Goal: Transaction & Acquisition: Download file/media

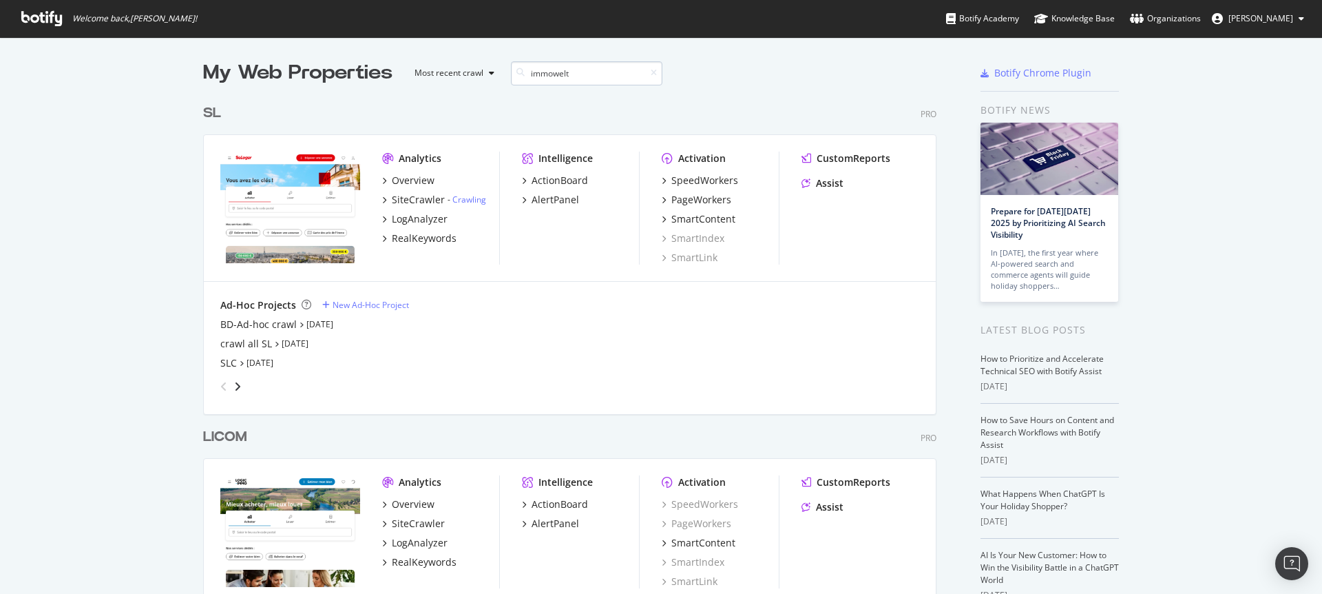
scroll to position [313, 734]
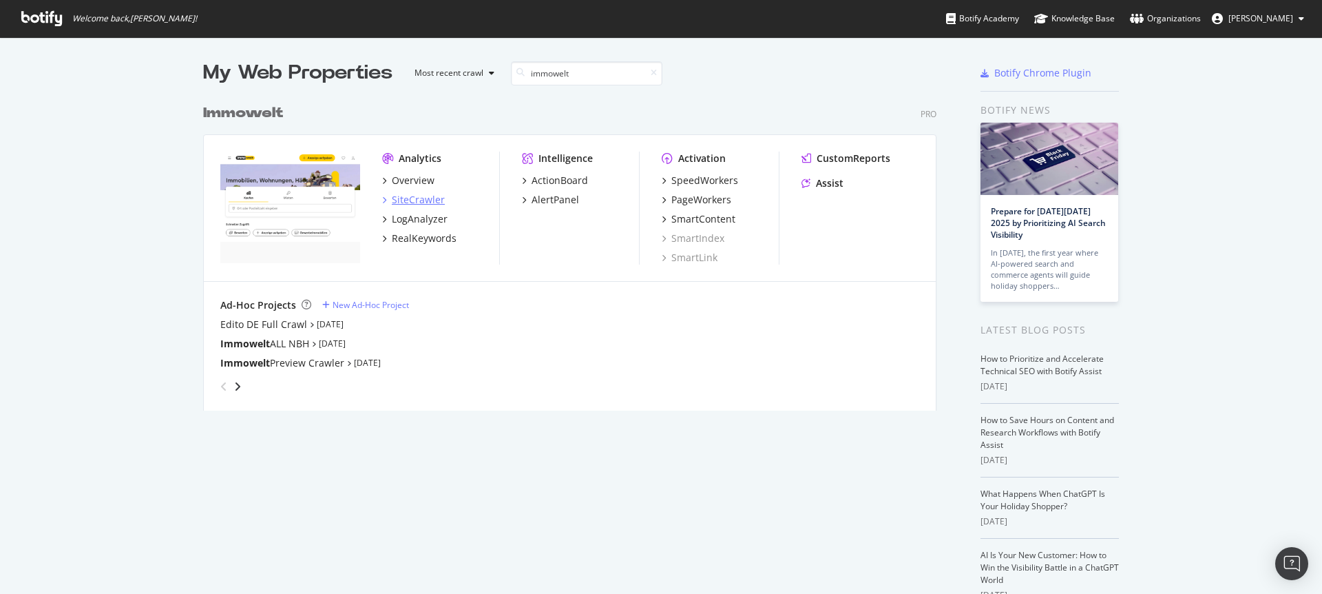
type input "immowelt"
click at [422, 198] on div "SiteCrawler" at bounding box center [418, 200] width 53 height 14
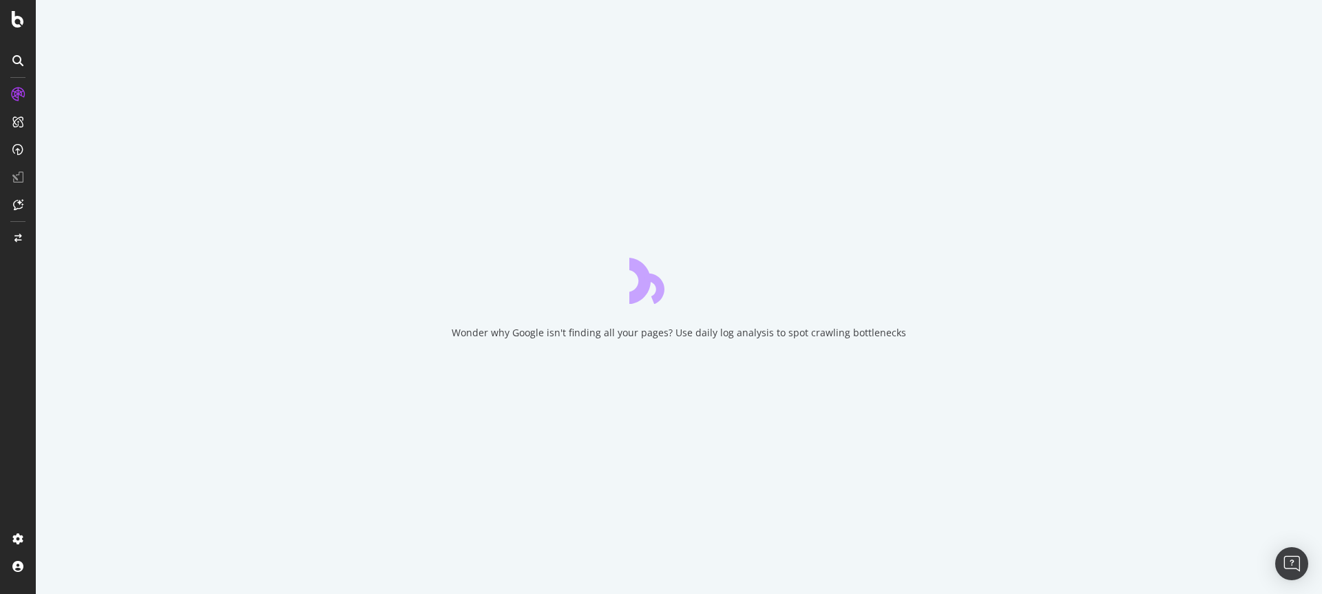
drag, startPoint x: 291, startPoint y: 209, endPoint x: 322, endPoint y: 233, distance: 39.7
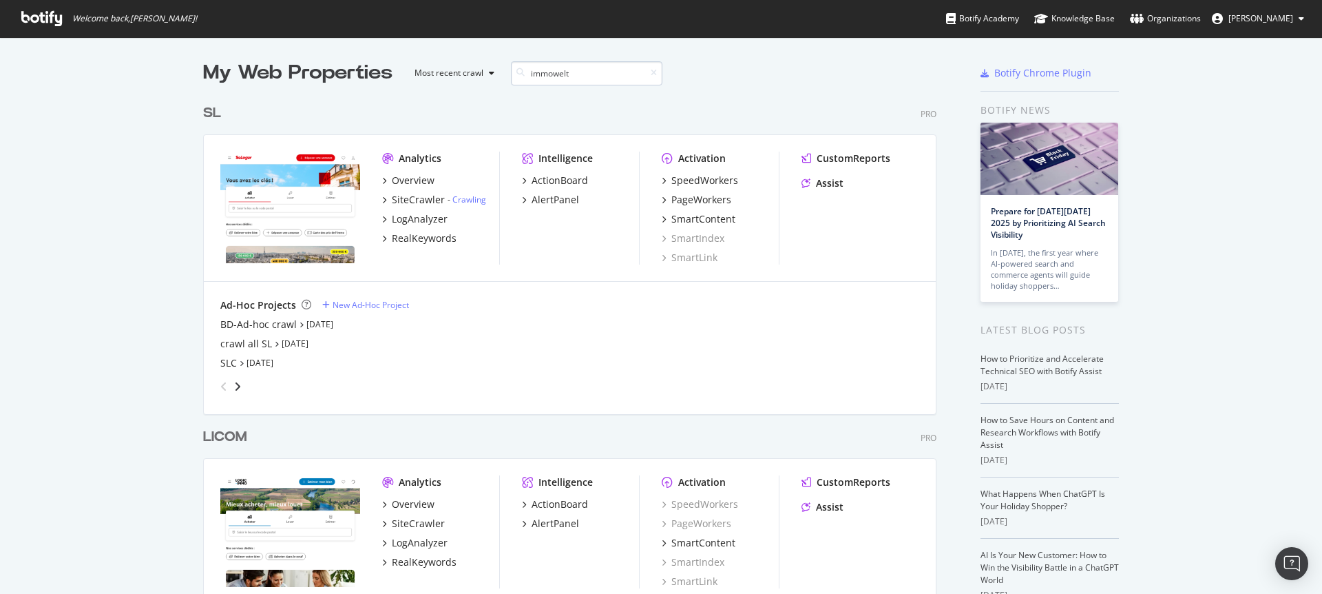
scroll to position [313, 734]
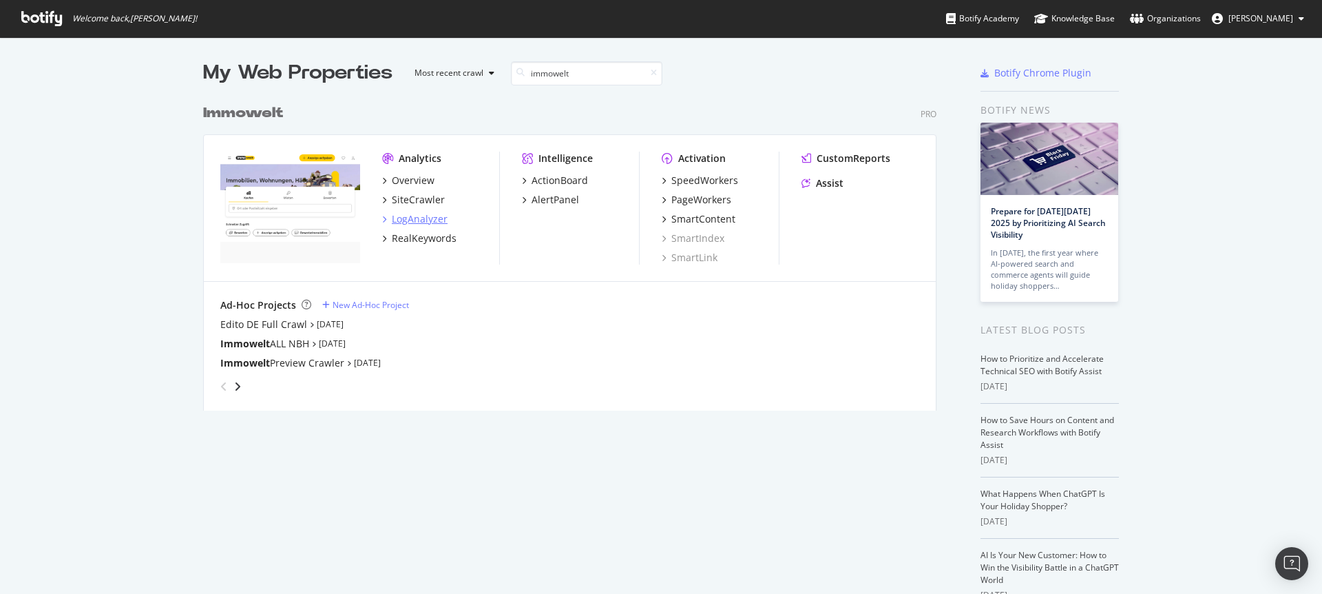
type input "immowelt"
click at [428, 216] on div "LogAnalyzer" at bounding box center [420, 219] width 56 height 14
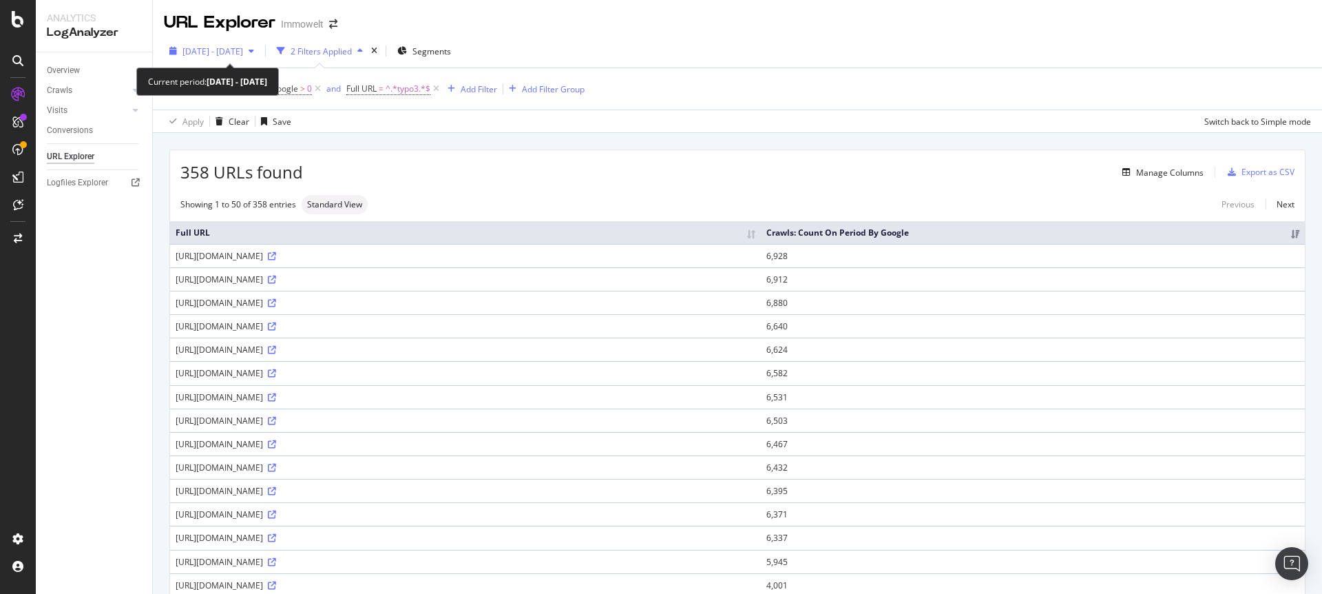
click at [243, 52] on span "2025 Jan. 15th - Apr. 14th" at bounding box center [212, 51] width 61 height 12
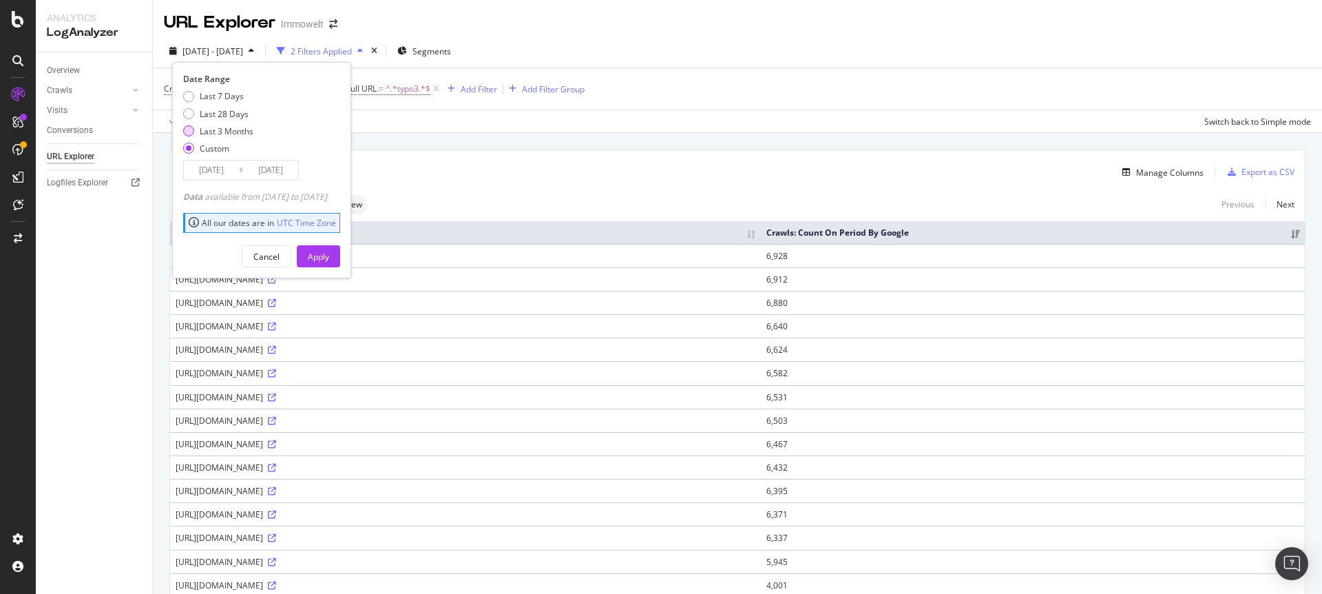
click at [217, 129] on div "Last 3 Months" at bounding box center [227, 131] width 54 height 12
type input "2025/06/17"
type input "2025/09/16"
click at [329, 254] on div "Apply" at bounding box center [318, 257] width 21 height 12
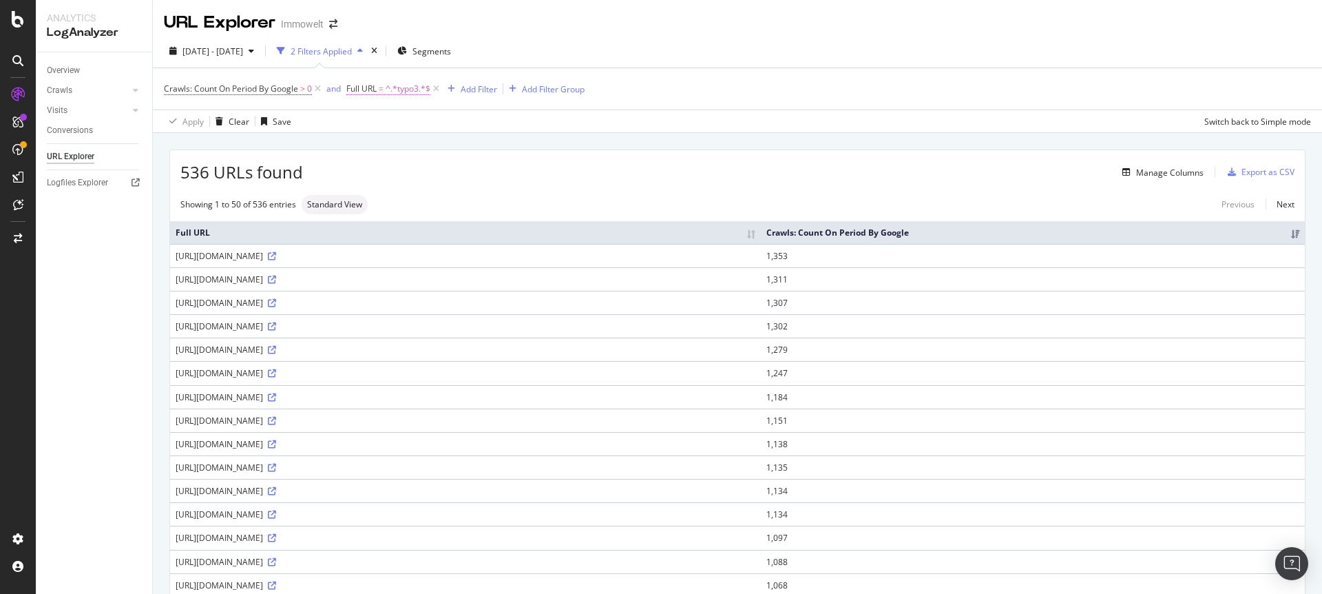
click at [404, 90] on span "^.*typo3.*$" at bounding box center [408, 88] width 45 height 19
drag, startPoint x: 404, startPoint y: 150, endPoint x: 356, endPoint y: 144, distance: 47.9
click at [356, 144] on div "Contains typo3 Cancel Add filter Apply" at bounding box center [435, 146] width 174 height 94
click at [390, 145] on input "typo3" at bounding box center [424, 146] width 130 height 22
type input "t"
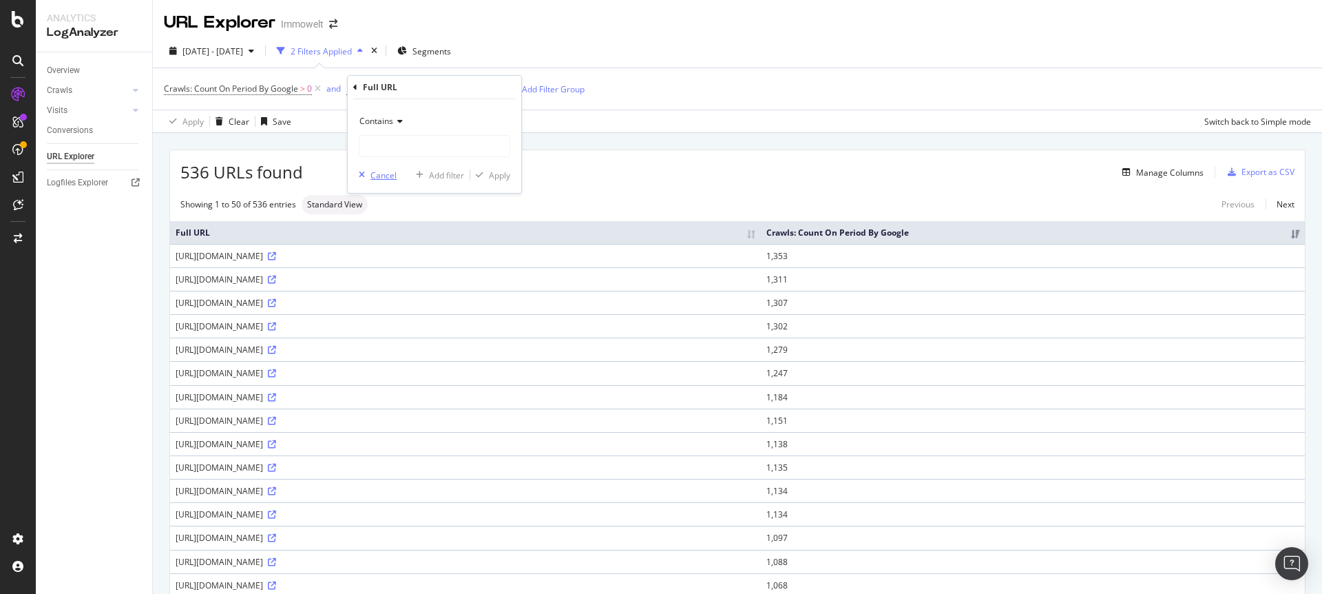
click at [384, 173] on div "Cancel" at bounding box center [383, 175] width 26 height 12
click at [437, 86] on icon at bounding box center [436, 89] width 12 height 14
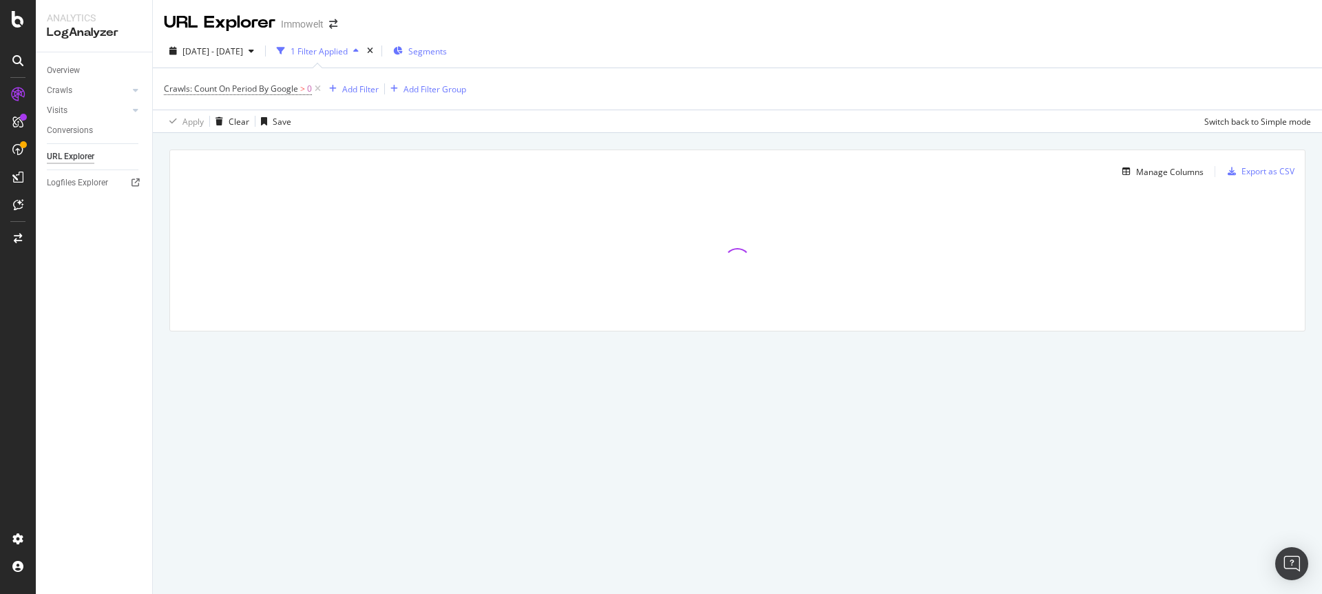
click at [447, 50] on span "Segments" at bounding box center [427, 51] width 39 height 12
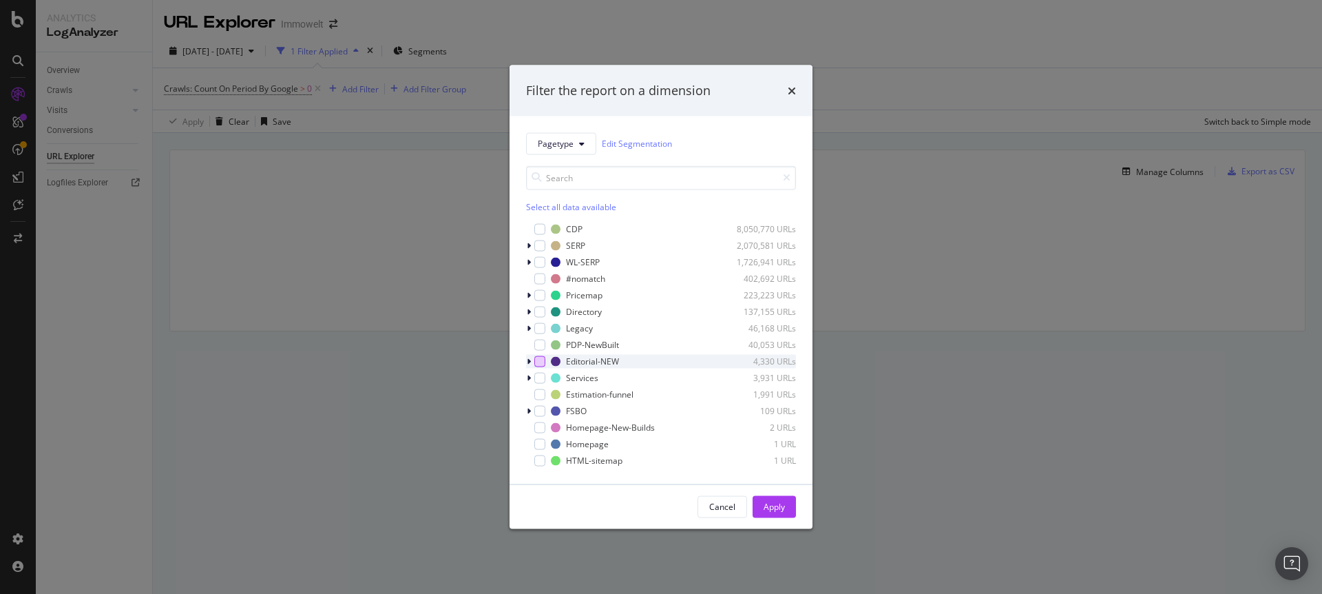
click at [539, 362] on div "modal" at bounding box center [539, 360] width 11 height 11
click at [771, 504] on div "Apply" at bounding box center [774, 507] width 21 height 12
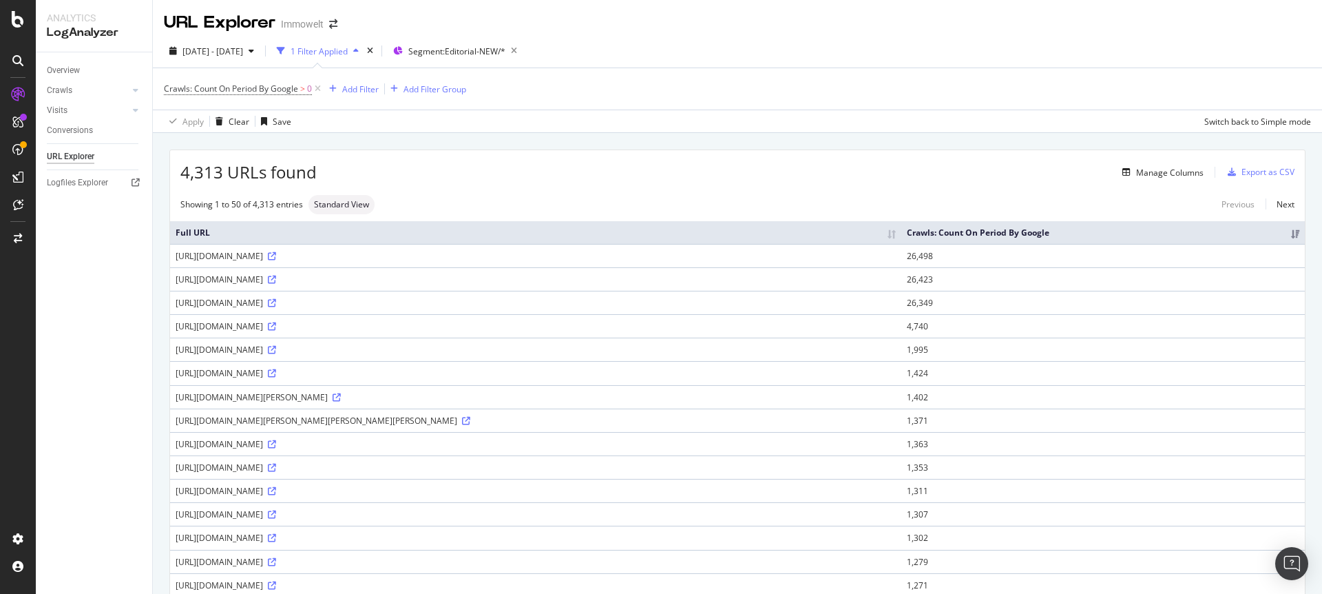
click at [357, 92] on div "Add Filter" at bounding box center [360, 89] width 36 height 12
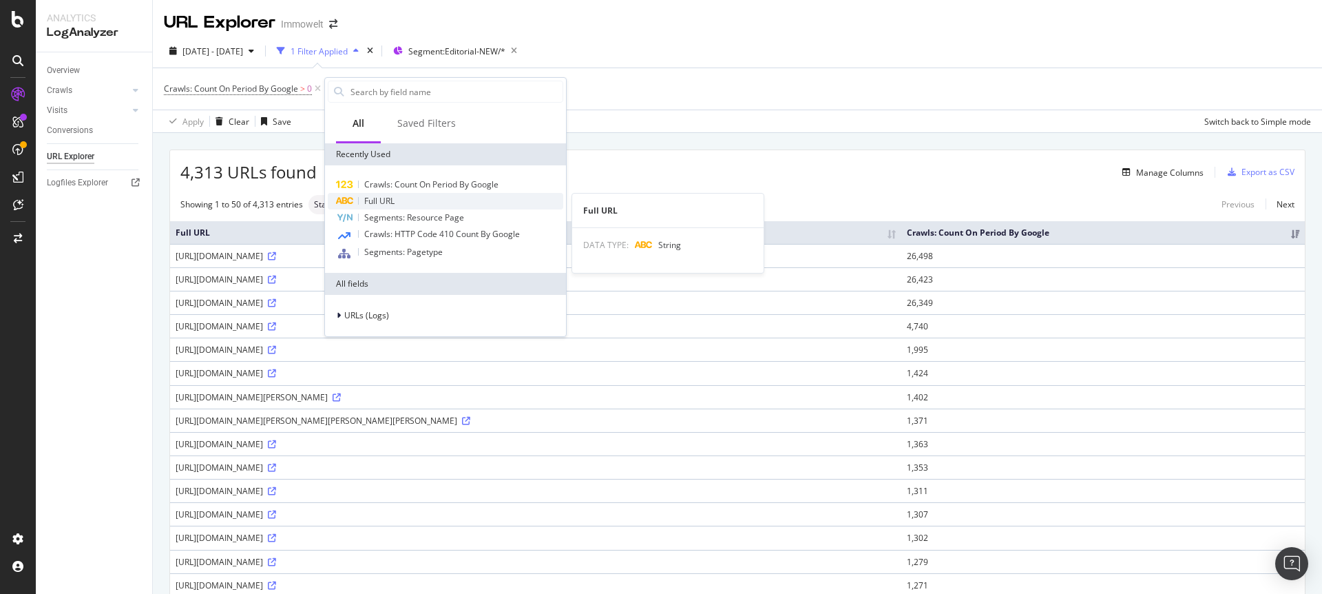
click at [375, 202] on span "Full URL" at bounding box center [379, 201] width 30 height 12
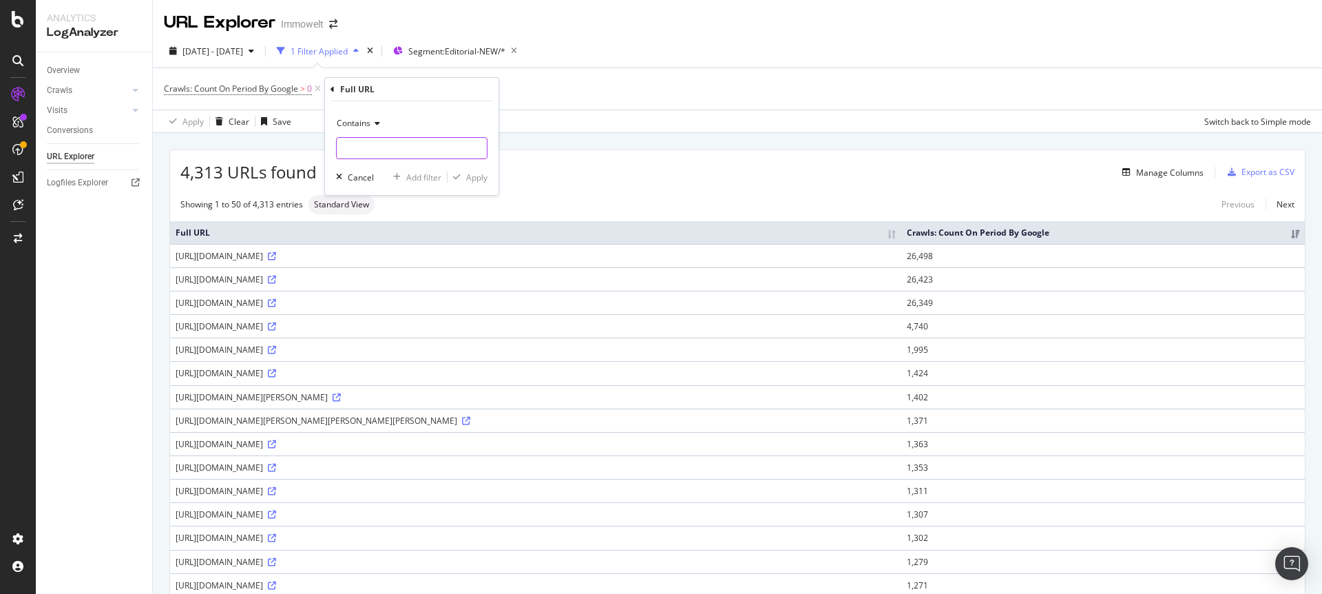
click at [370, 147] on input "text" at bounding box center [412, 148] width 150 height 22
type input "typo3"
click at [475, 180] on div "Apply" at bounding box center [476, 177] width 21 height 12
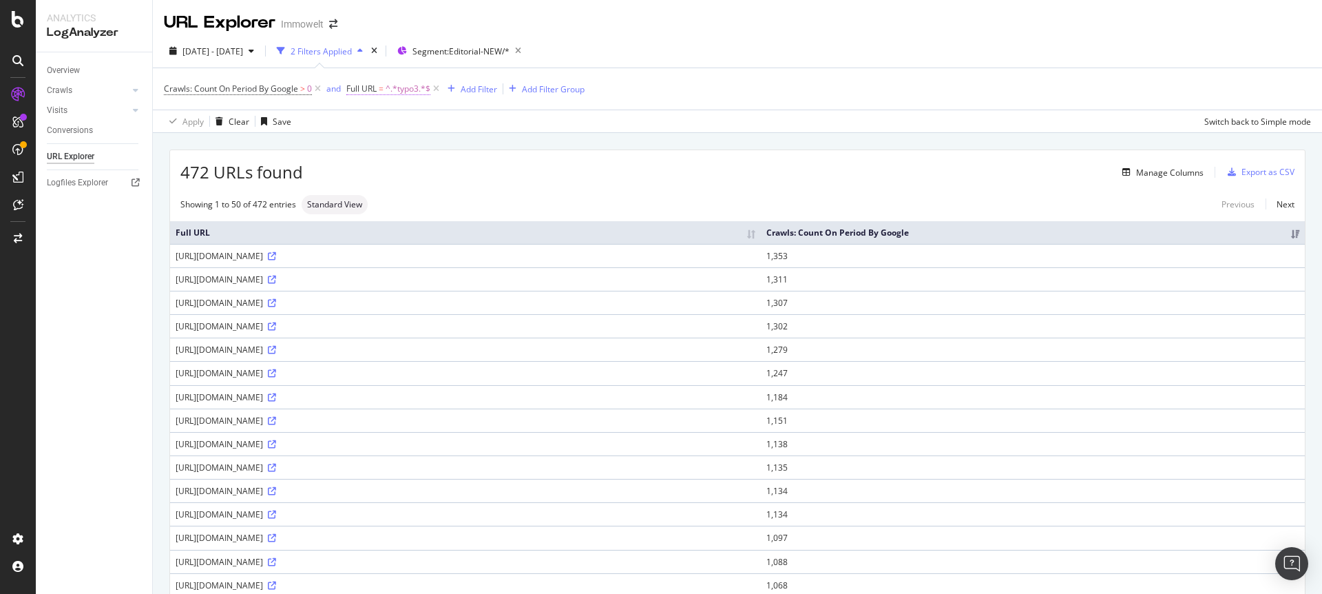
click at [404, 90] on span "^.*typo3.*$" at bounding box center [408, 88] width 45 height 19
click at [380, 174] on div "Cancel" at bounding box center [383, 175] width 26 height 12
click at [438, 87] on icon at bounding box center [436, 89] width 12 height 14
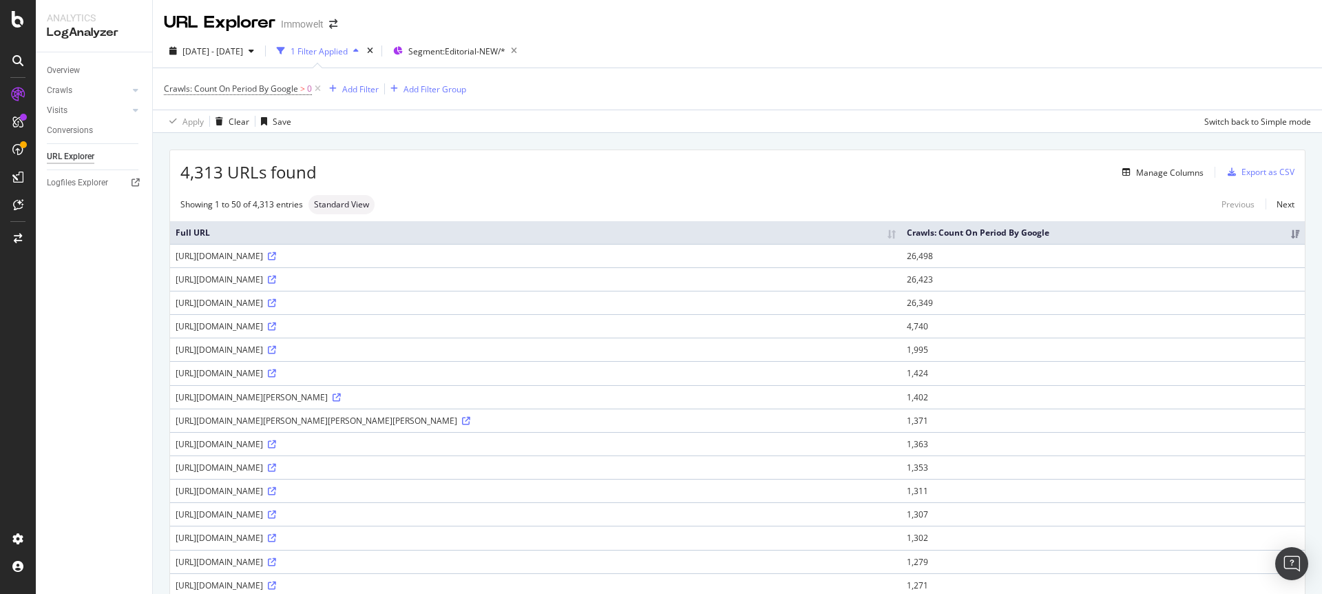
click at [788, 31] on div "URL Explorer Immowelt" at bounding box center [737, 17] width 1169 height 34
click at [1249, 169] on div "Export as CSV" at bounding box center [1268, 172] width 53 height 12
click at [566, 116] on div "Apply Clear Save Switch back to Simple mode" at bounding box center [737, 120] width 1169 height 23
click at [359, 90] on div "Add Filter" at bounding box center [360, 89] width 36 height 12
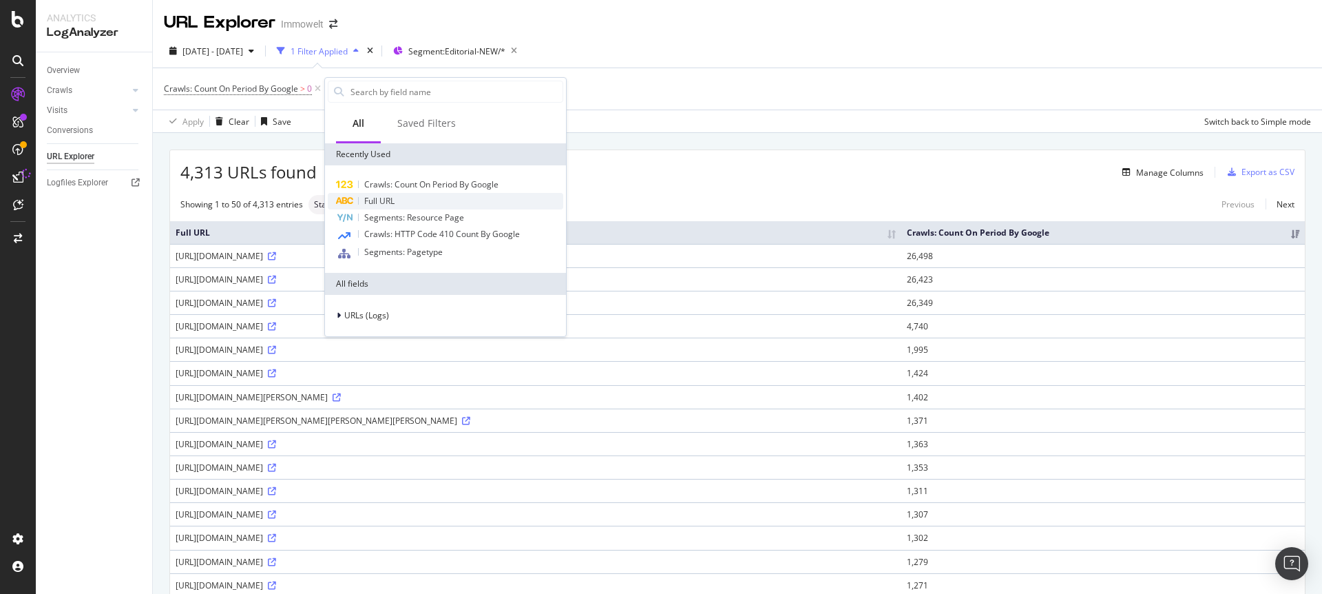
click at [383, 200] on span "Full URL" at bounding box center [379, 201] width 30 height 12
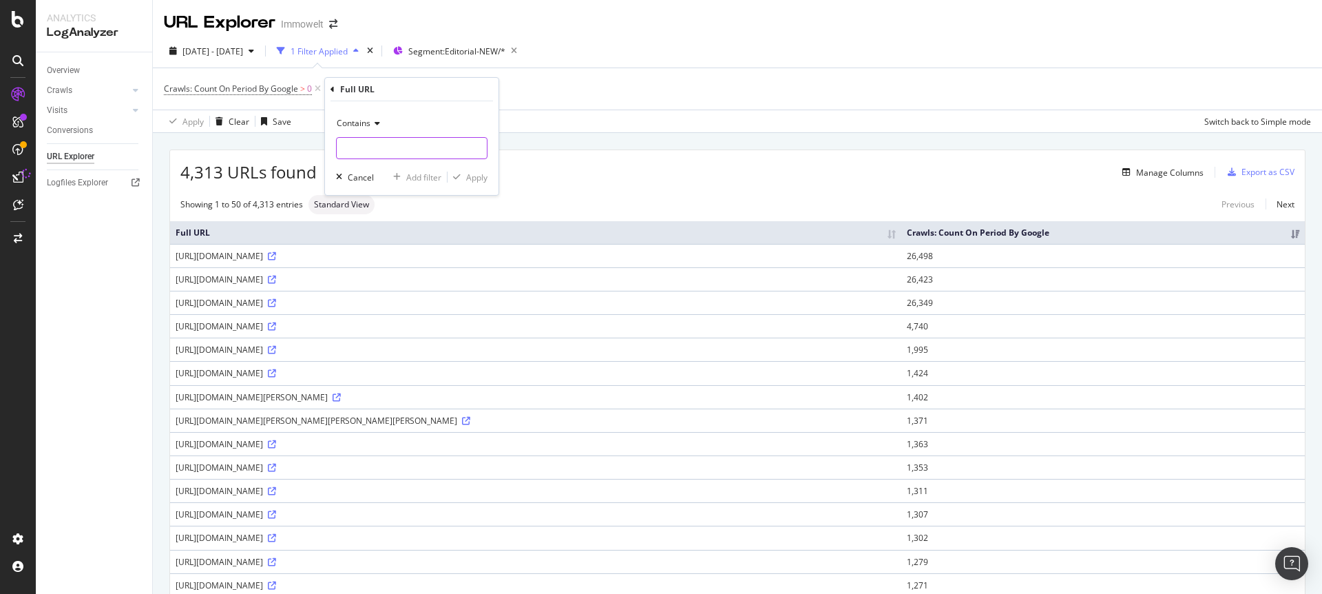
click at [380, 140] on input "text" at bounding box center [412, 148] width 150 height 22
type input "typo3"
click at [472, 177] on div "Apply" at bounding box center [476, 177] width 21 height 12
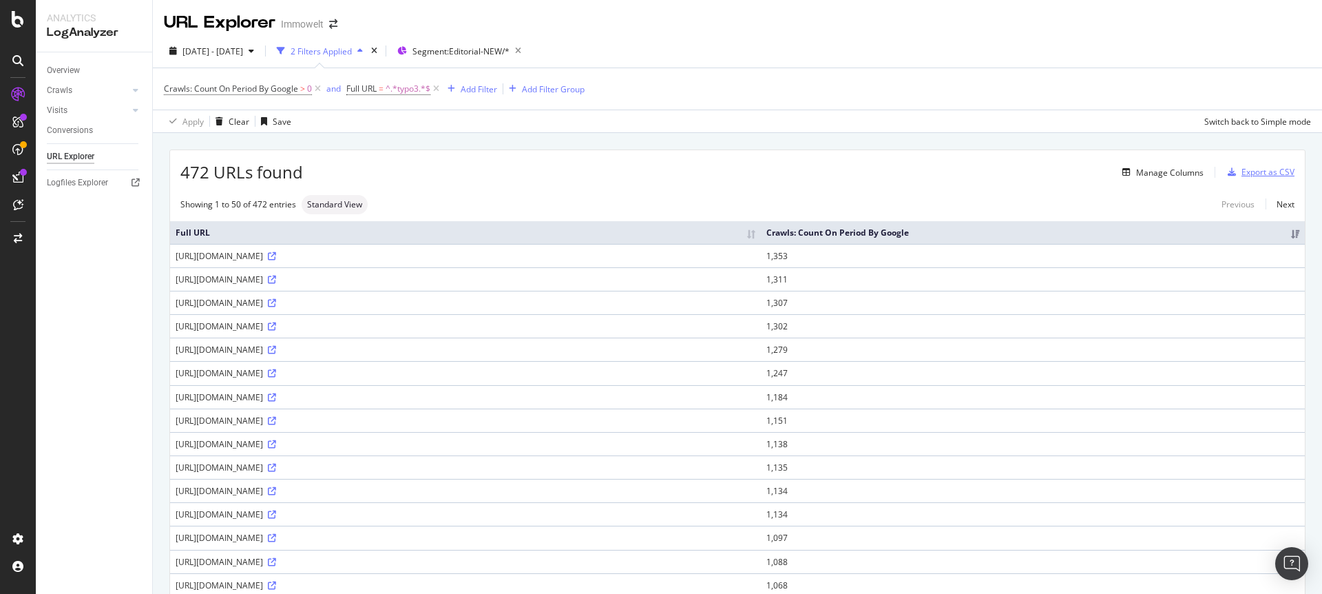
click at [1256, 174] on div "Export as CSV" at bounding box center [1268, 172] width 53 height 12
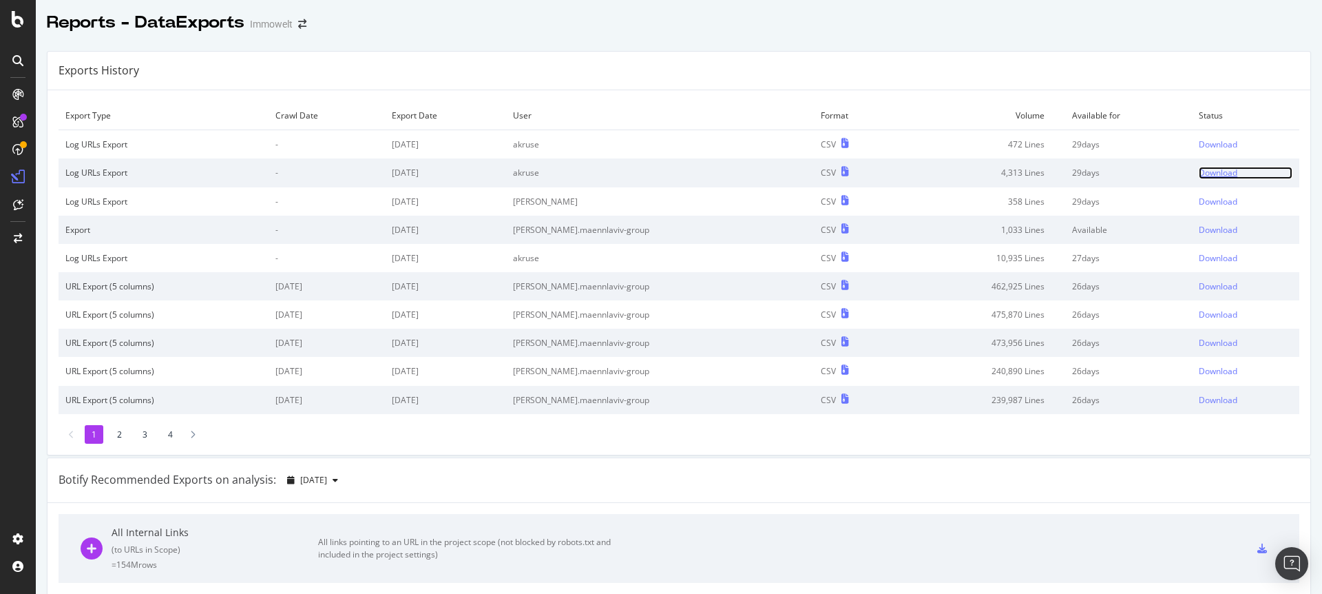
click at [1199, 170] on div "Download" at bounding box center [1218, 173] width 39 height 12
click at [1230, 107] on td "Status" at bounding box center [1245, 115] width 107 height 29
click at [1204, 144] on div "Download" at bounding box center [1218, 144] width 39 height 12
click at [894, 18] on div "Reports - DataExports Immowelt" at bounding box center [679, 17] width 1286 height 34
